Goal: Use online tool/utility: Utilize a website feature to perform a specific function

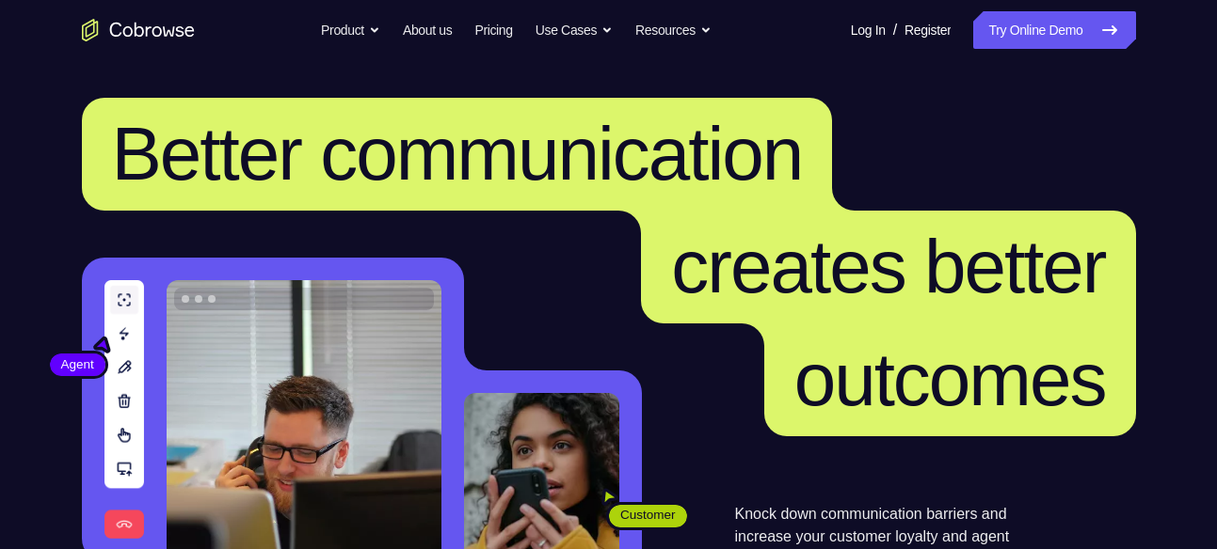
click at [1077, 28] on link "Try Online Demo" at bounding box center [1054, 30] width 162 height 38
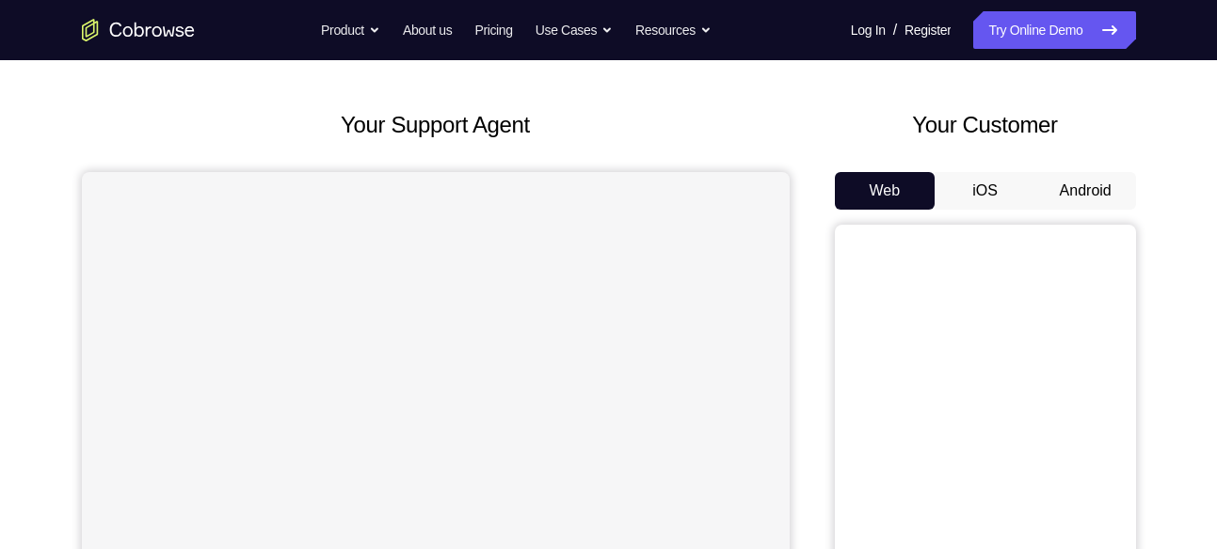
scroll to position [73, 0]
click at [1058, 182] on button "Android" at bounding box center [1085, 190] width 101 height 38
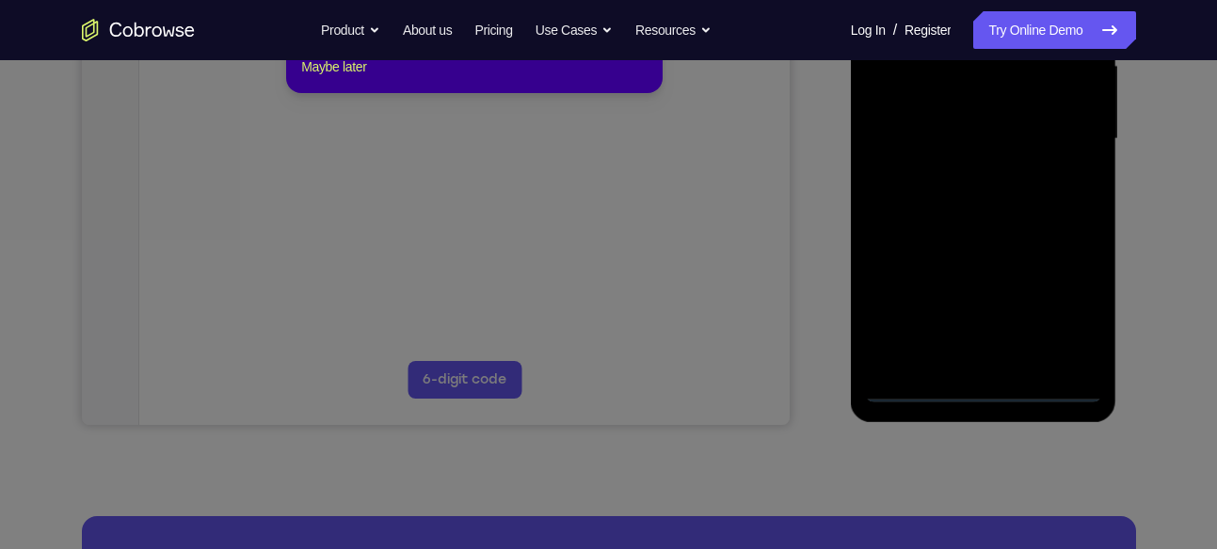
scroll to position [449, 0]
click at [981, 387] on icon at bounding box center [615, 231] width 1231 height 636
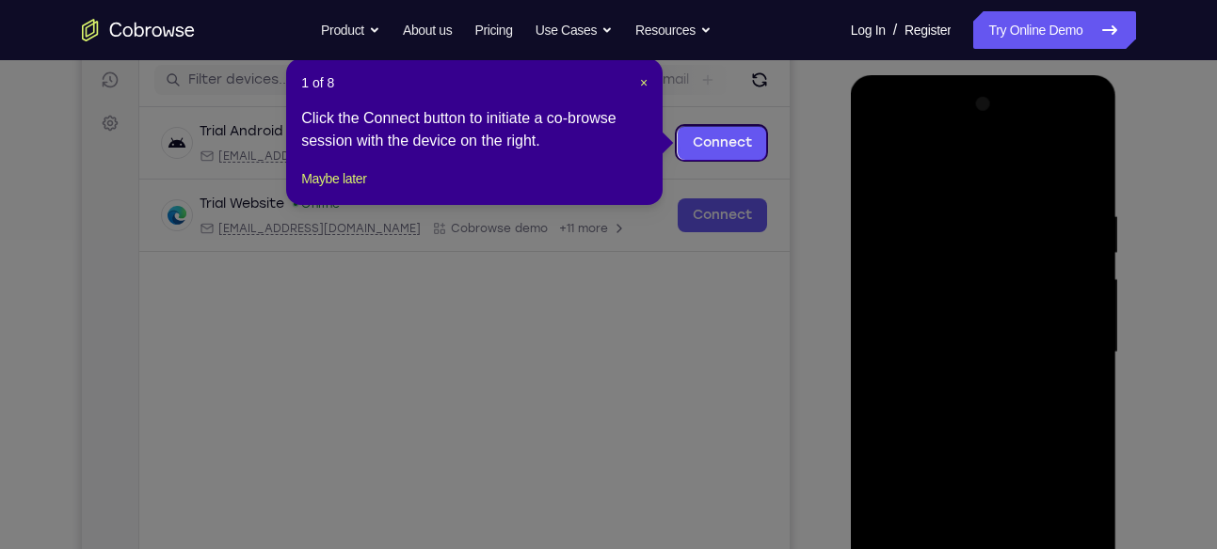
scroll to position [235, 0]
click at [640, 79] on span "×" at bounding box center [644, 83] width 8 height 15
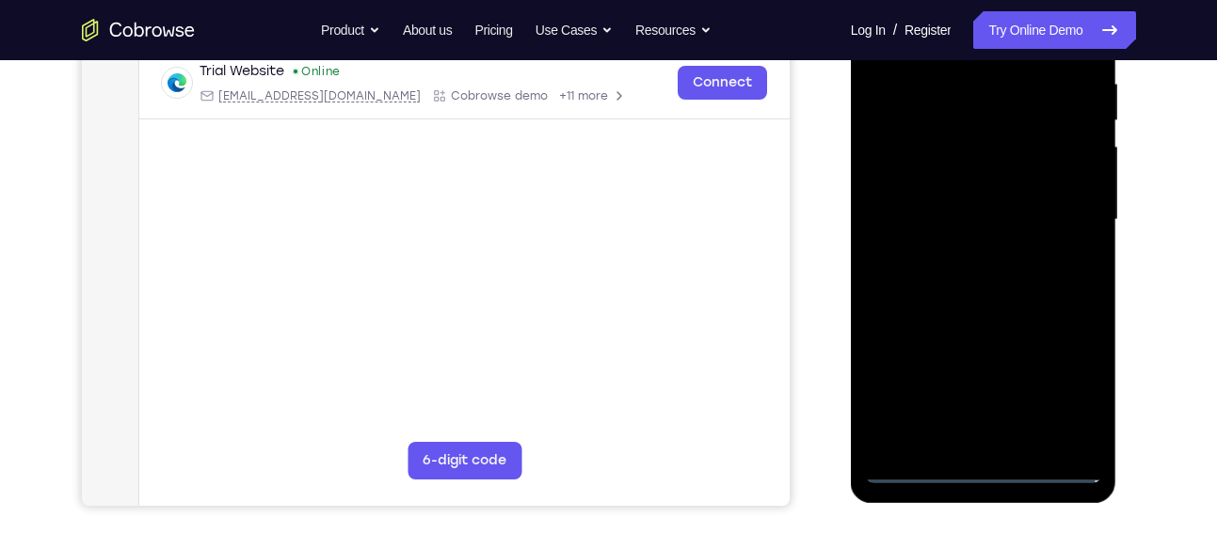
scroll to position [370, 0]
click at [979, 464] on div at bounding box center [983, 219] width 237 height 527
click at [986, 466] on div at bounding box center [983, 219] width 237 height 527
click at [1056, 375] on div at bounding box center [983, 219] width 237 height 527
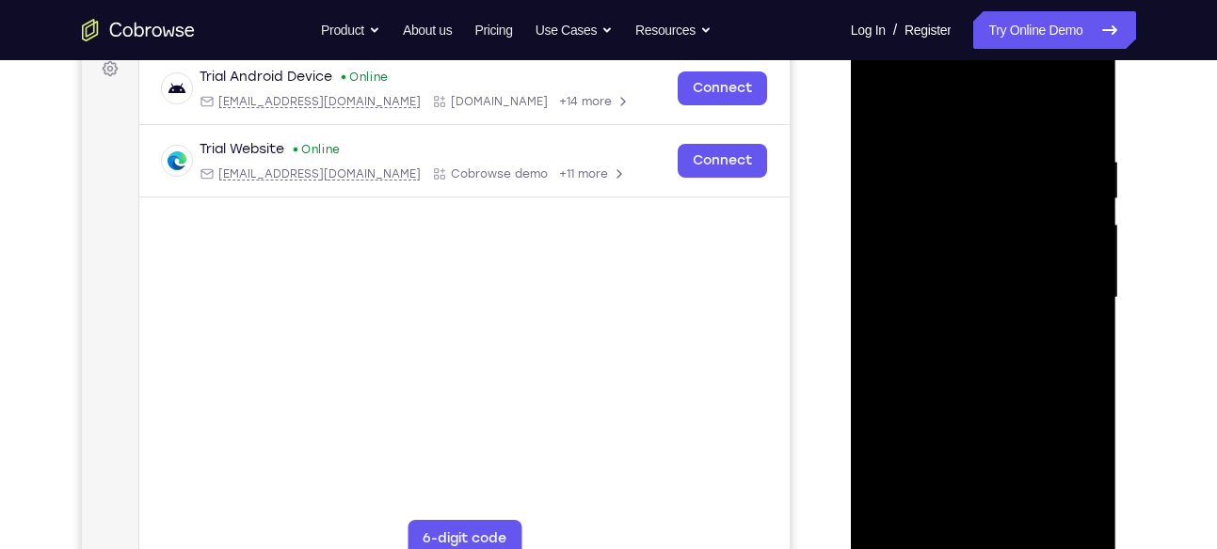
scroll to position [290, 0]
click at [923, 94] on div at bounding box center [983, 299] width 237 height 527
click at [888, 101] on div at bounding box center [983, 299] width 237 height 527
click at [1069, 294] on div at bounding box center [983, 299] width 237 height 527
click at [960, 326] on div at bounding box center [983, 299] width 237 height 527
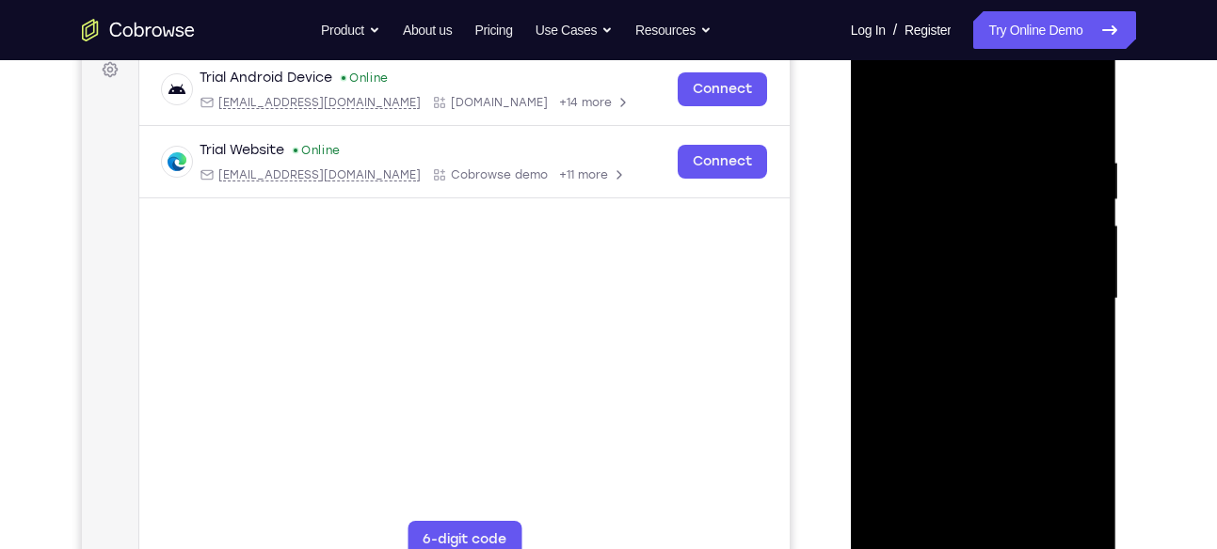
click at [974, 387] on div at bounding box center [983, 299] width 237 height 527
click at [974, 394] on div at bounding box center [983, 299] width 237 height 527
click at [978, 388] on div at bounding box center [983, 299] width 237 height 527
click at [1003, 276] on div at bounding box center [983, 299] width 237 height 527
click at [957, 297] on div at bounding box center [983, 299] width 237 height 527
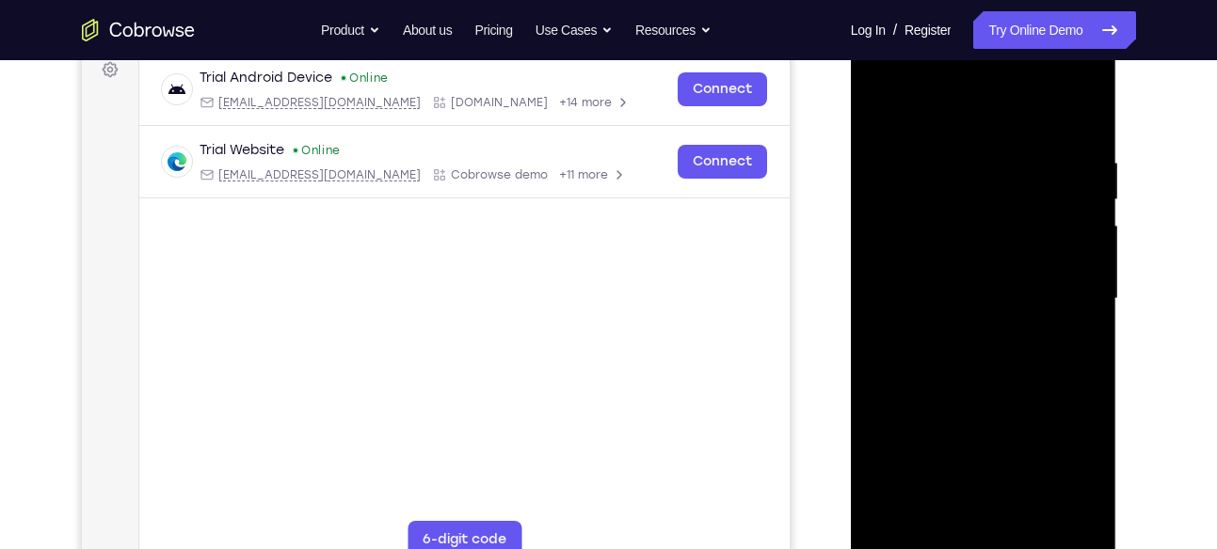
click at [957, 283] on div at bounding box center [983, 299] width 237 height 527
click at [978, 315] on div at bounding box center [983, 299] width 237 height 527
click at [1059, 111] on div at bounding box center [983, 299] width 237 height 527
click at [1070, 102] on div at bounding box center [983, 299] width 237 height 527
click at [1063, 108] on div at bounding box center [983, 299] width 237 height 527
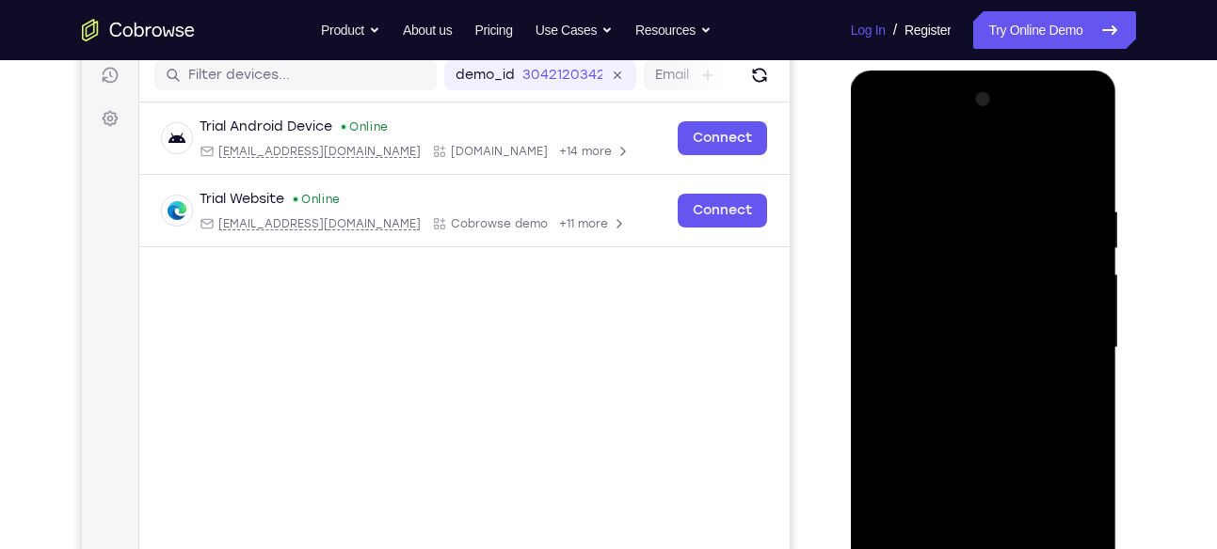
scroll to position [240, 0]
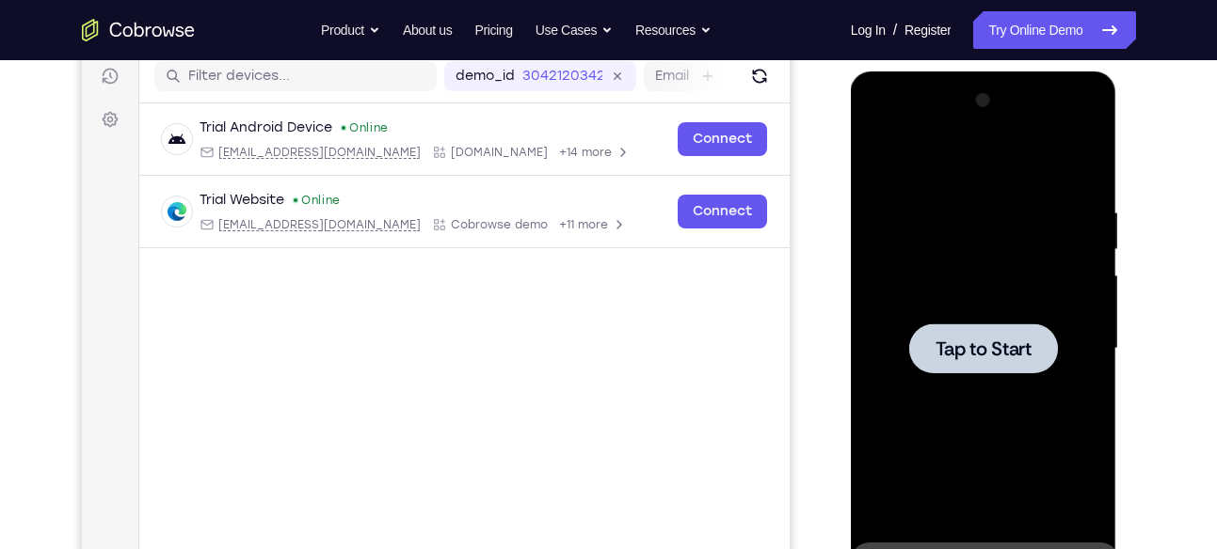
click at [969, 340] on span "Tap to Start" at bounding box center [983, 349] width 96 height 19
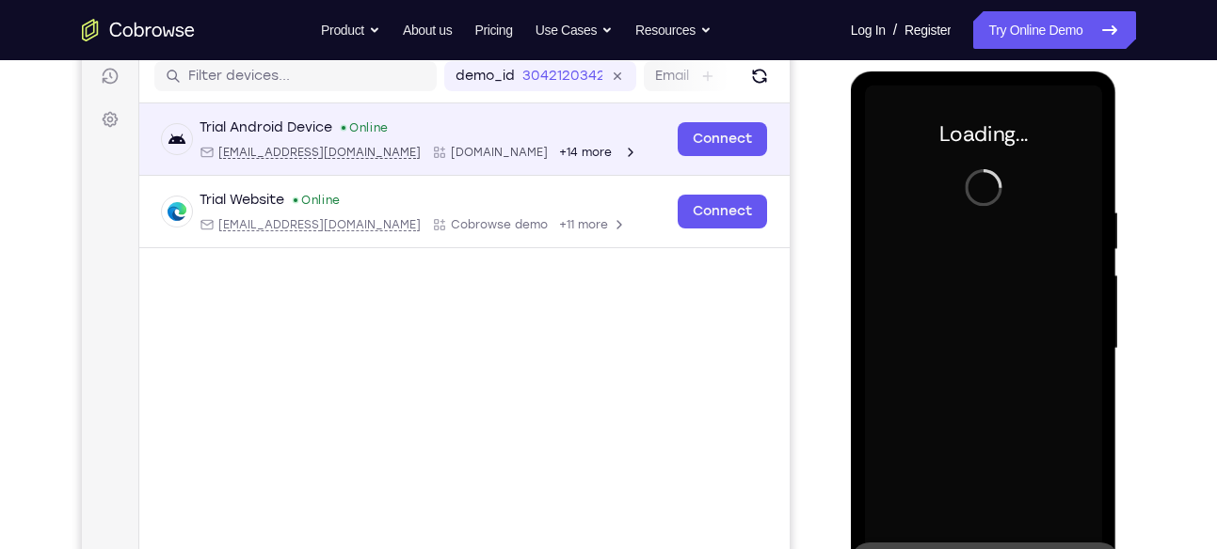
click at [657, 156] on div "Trial Android Device Online [EMAIL_ADDRESS][DOMAIN_NAME] [DOMAIN_NAME] +14 more" at bounding box center [413, 139] width 504 height 41
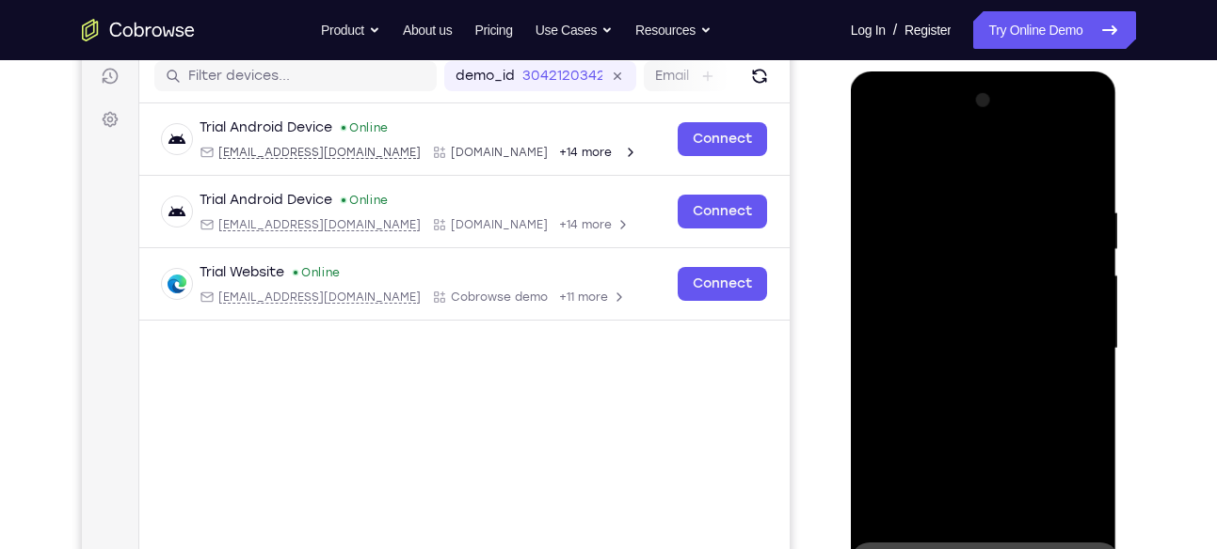
scroll to position [444, 0]
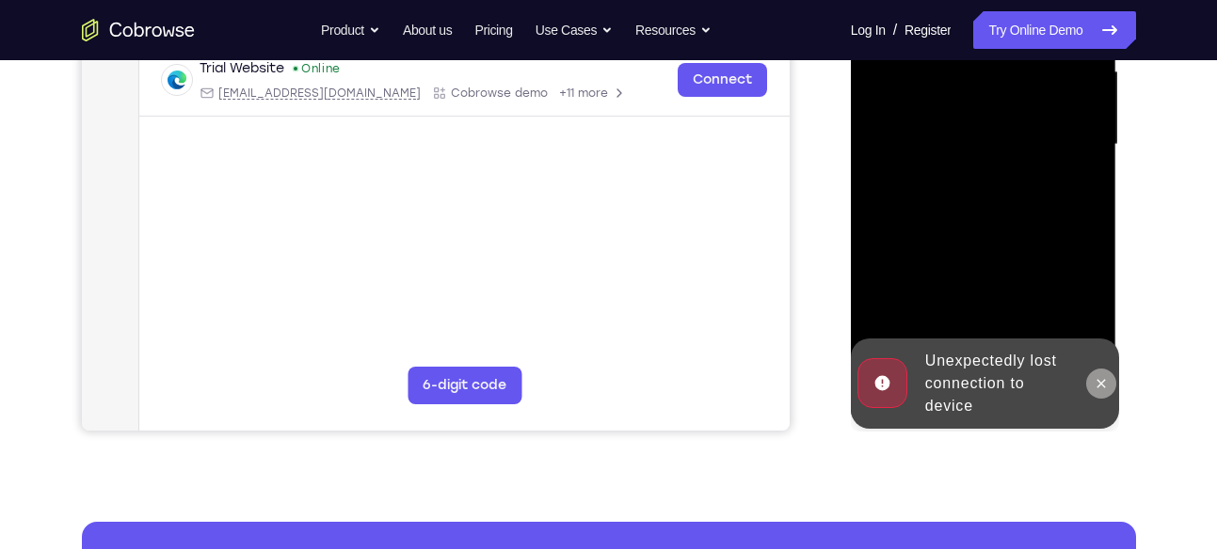
click at [1099, 388] on icon at bounding box center [1100, 383] width 15 height 15
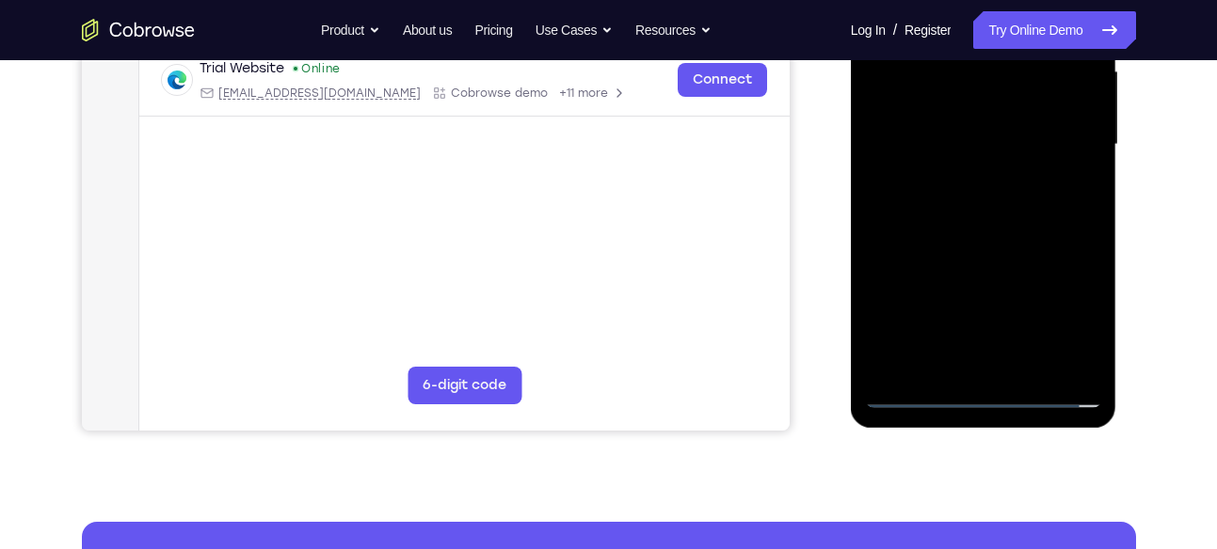
click at [986, 383] on div at bounding box center [983, 144] width 237 height 527
click at [978, 386] on div at bounding box center [983, 144] width 237 height 527
